Goal: Task Accomplishment & Management: Manage account settings

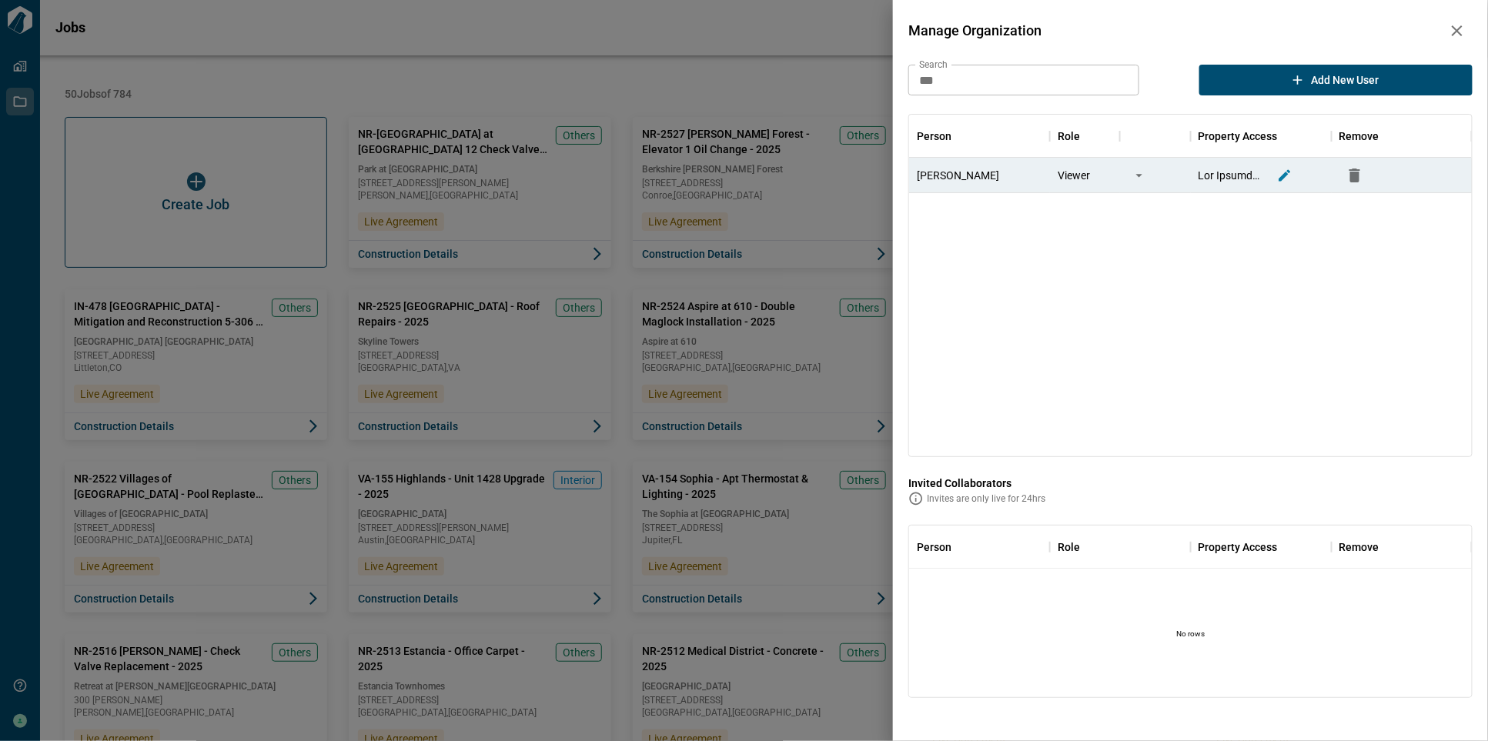
click at [1454, 32] on icon "button" at bounding box center [1457, 31] width 18 height 18
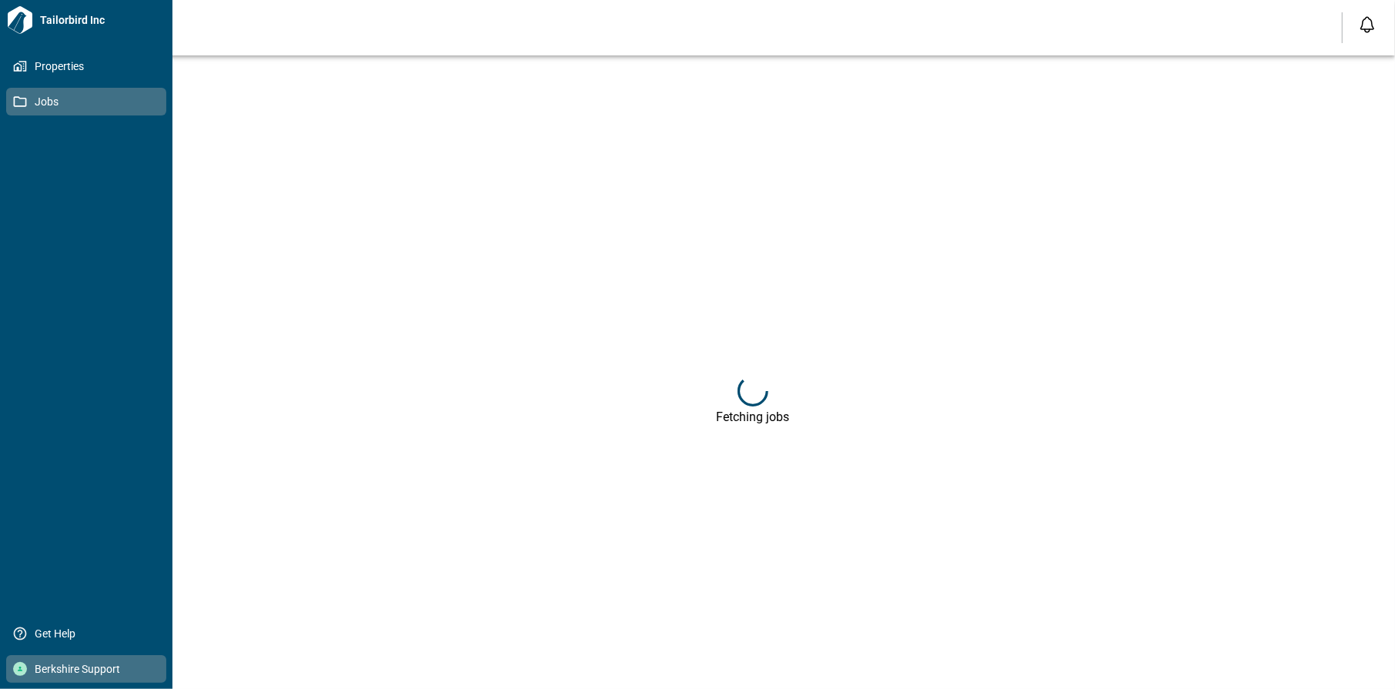
click at [50, 667] on span "Berkshire Support" at bounding box center [89, 668] width 125 height 15
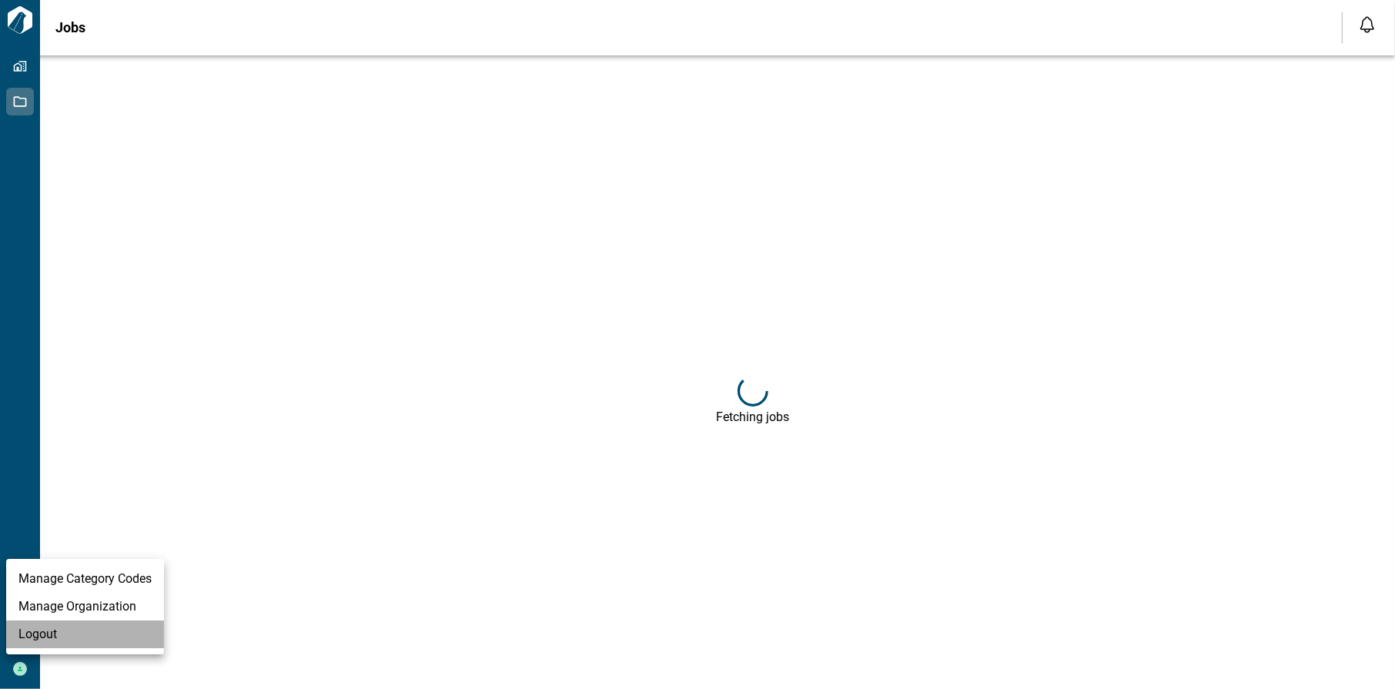
click at [49, 638] on li "Logout" at bounding box center [85, 634] width 158 height 28
